Goal: Communication & Community: Answer question/provide support

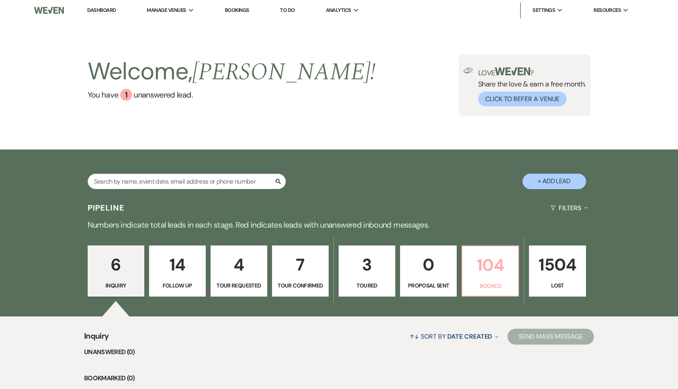
click at [488, 262] on p "104" at bounding box center [490, 265] width 46 height 27
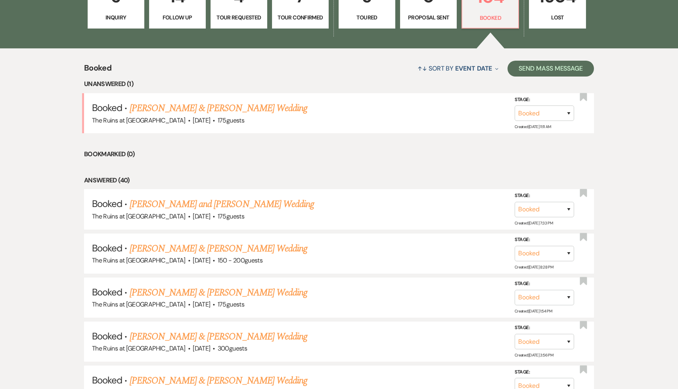
scroll to position [269, 0]
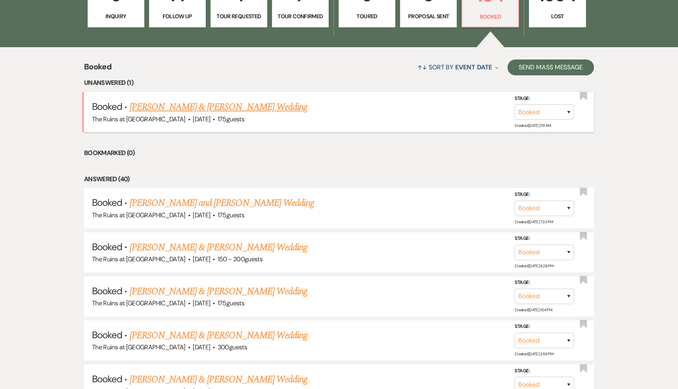
click at [260, 104] on link "[PERSON_NAME] & [PERSON_NAME] Wedding" at bounding box center [219, 107] width 178 height 14
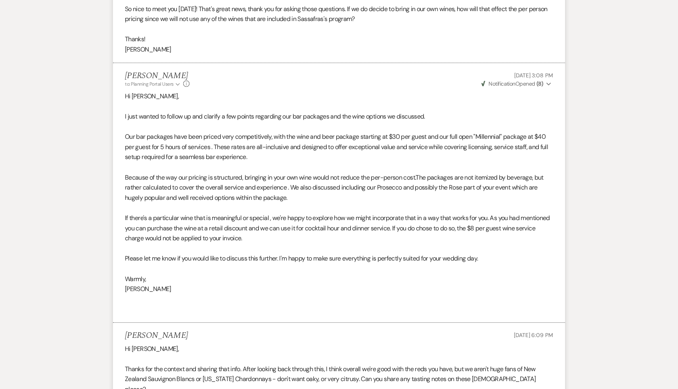
scroll to position [1516, 0]
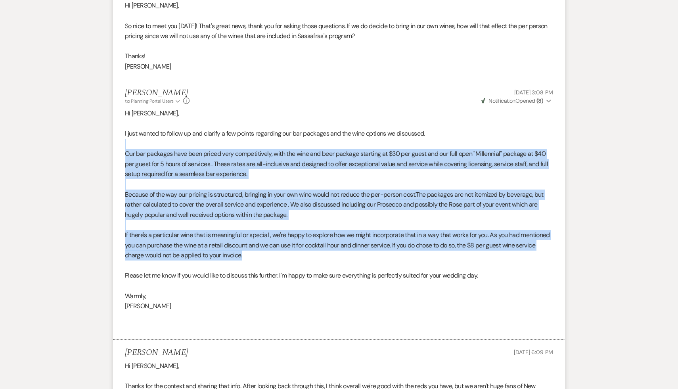
drag, startPoint x: 274, startPoint y: 299, endPoint x: 122, endPoint y: 187, distance: 188.9
click at [122, 187] on li "[PERSON_NAME] to: Planning Portal Users Expand Info [DATE] 3:08 PM Weven Check …" at bounding box center [339, 210] width 452 height 260
copy div "Our bar packages have been priced very competitively, with the wine and beer pa…"
